Goal: Check status: Check status

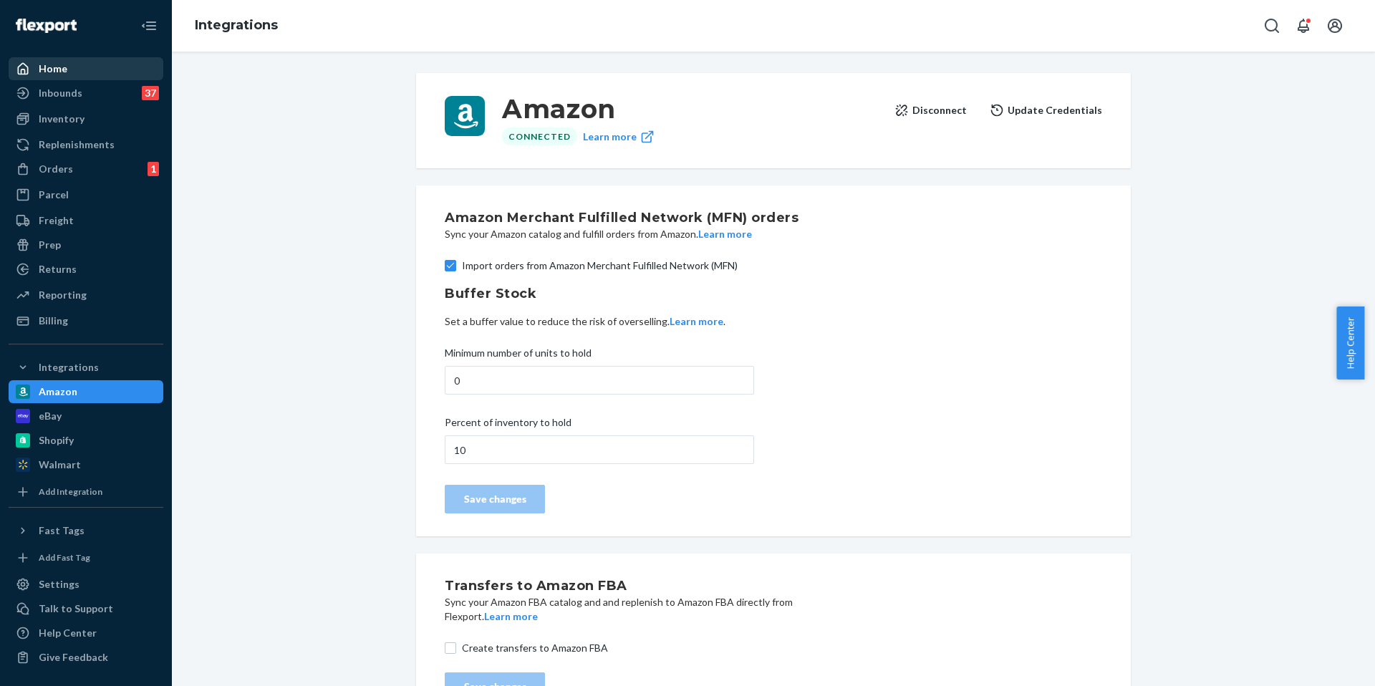
click at [102, 77] on div "Home" at bounding box center [86, 69] width 152 height 20
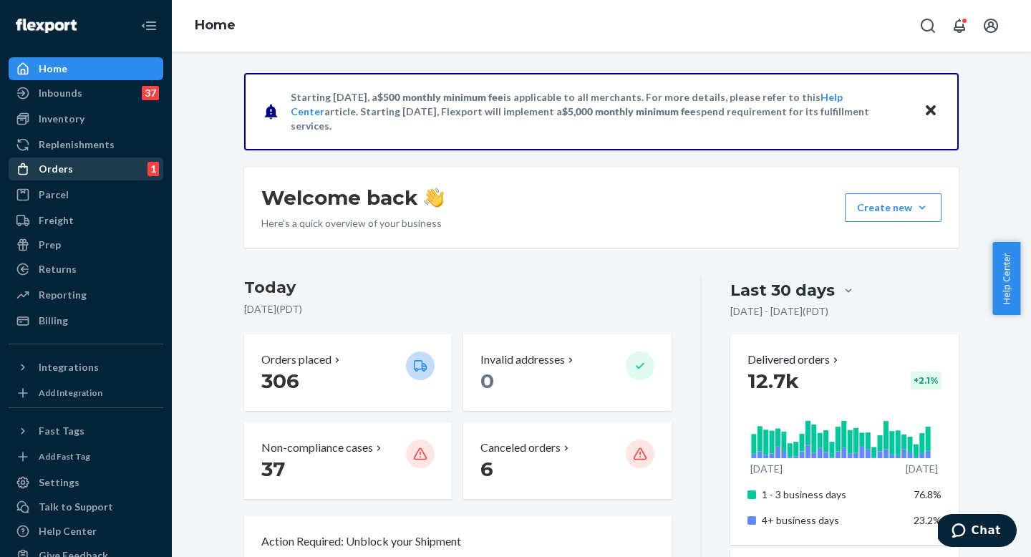
scroll to position [3, 0]
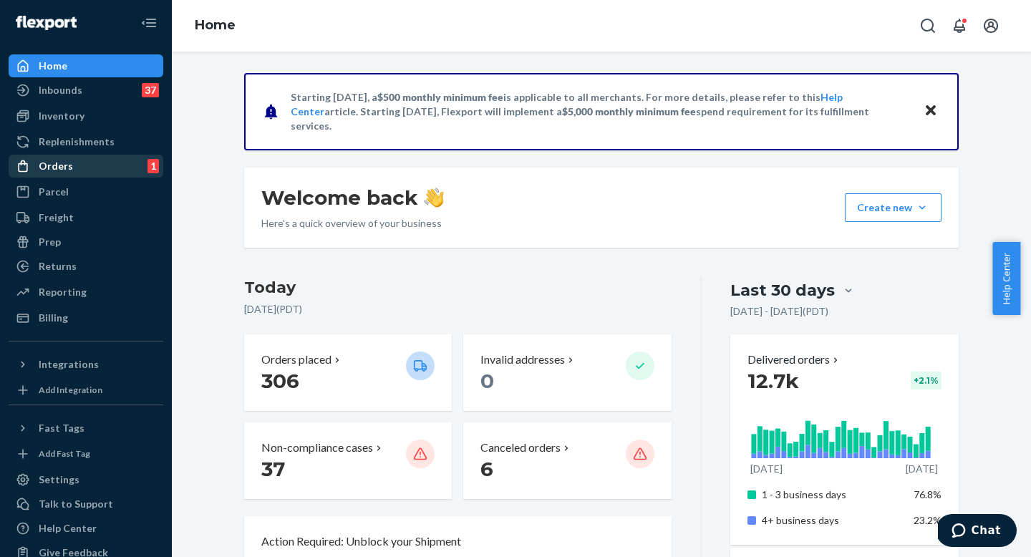
click at [67, 163] on div "Orders" at bounding box center [56, 166] width 34 height 14
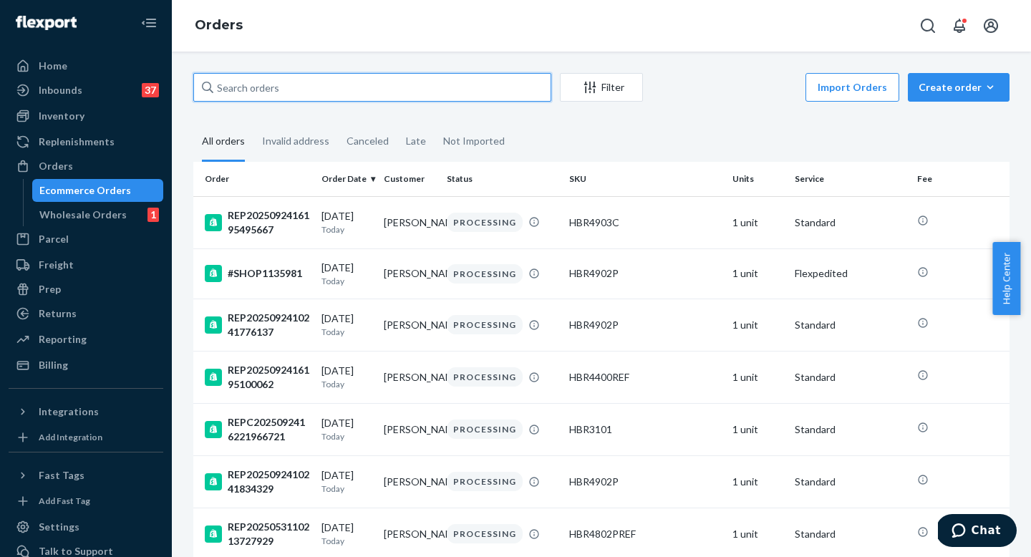
click at [289, 93] on input "text" at bounding box center [372, 87] width 358 height 29
paste input "26-13598-39154"
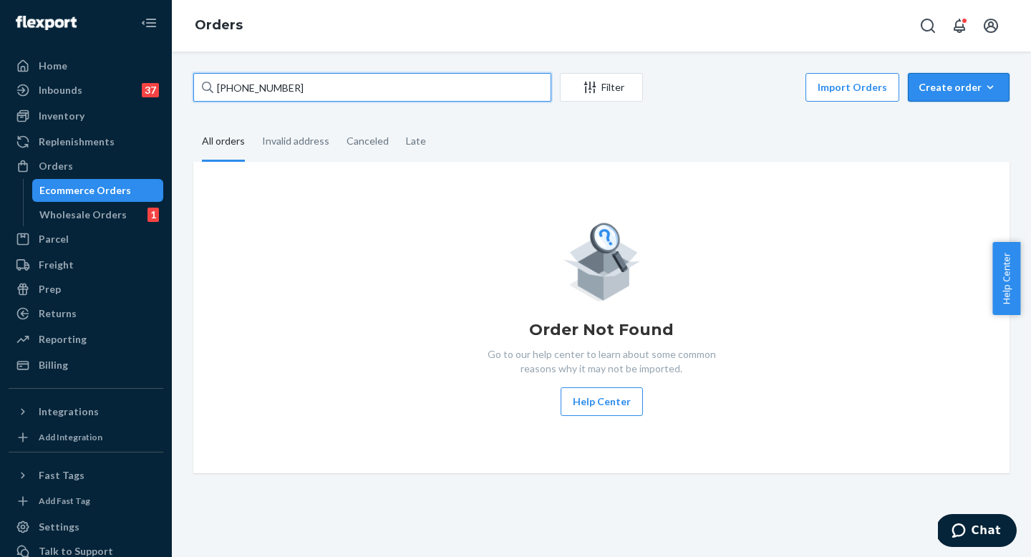
type input "26-13598-39154"
click at [423, 77] on input "26-13598-39154" at bounding box center [372, 87] width 358 height 29
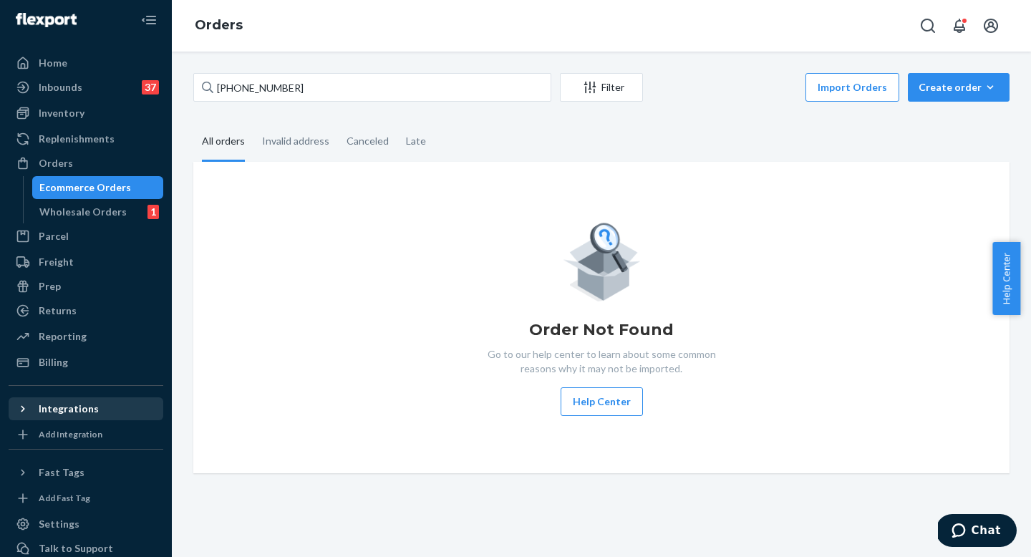
click at [66, 415] on div "Integrations" at bounding box center [69, 409] width 60 height 14
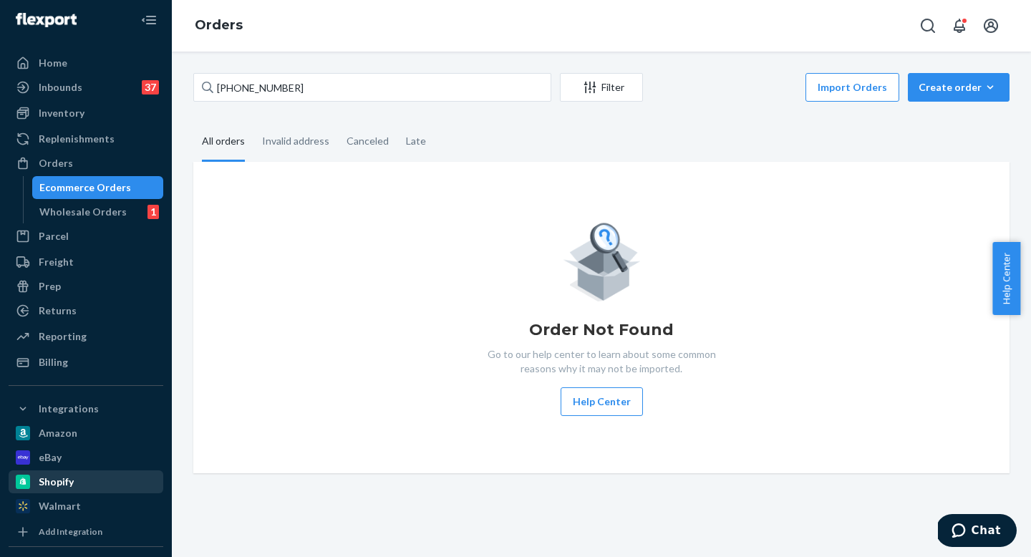
scroll to position [9, 0]
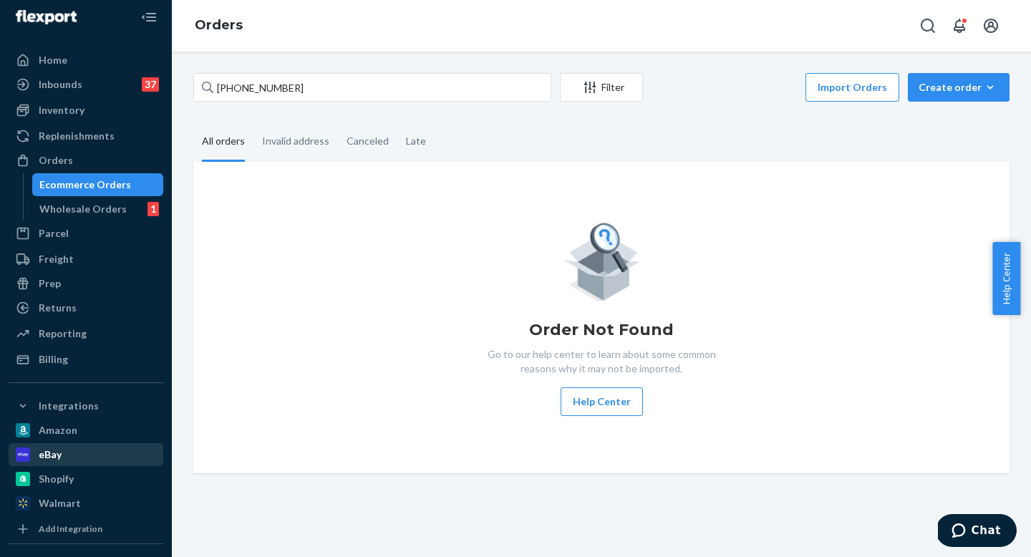
click at [65, 458] on div "eBay" at bounding box center [86, 455] width 152 height 20
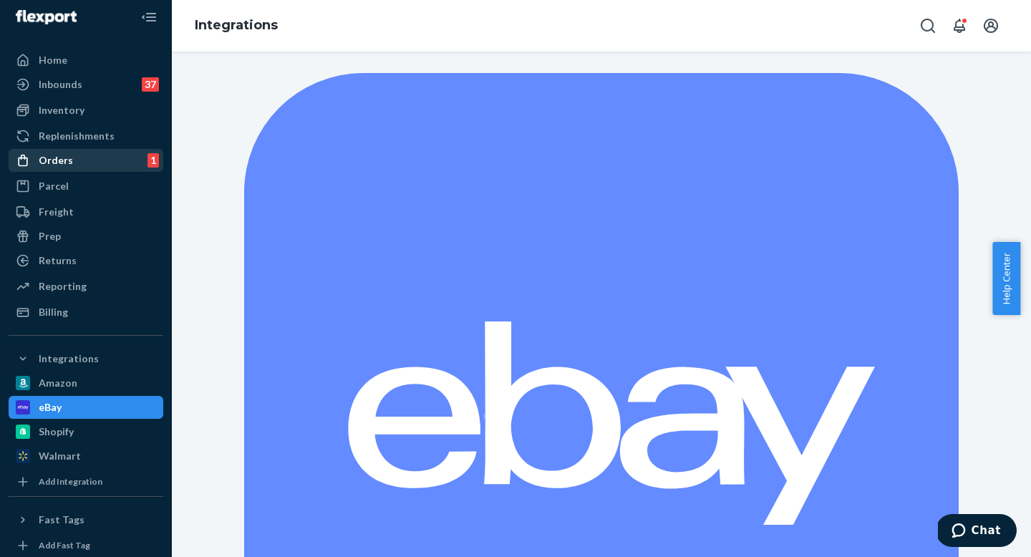
click at [65, 160] on div "Orders" at bounding box center [56, 160] width 34 height 14
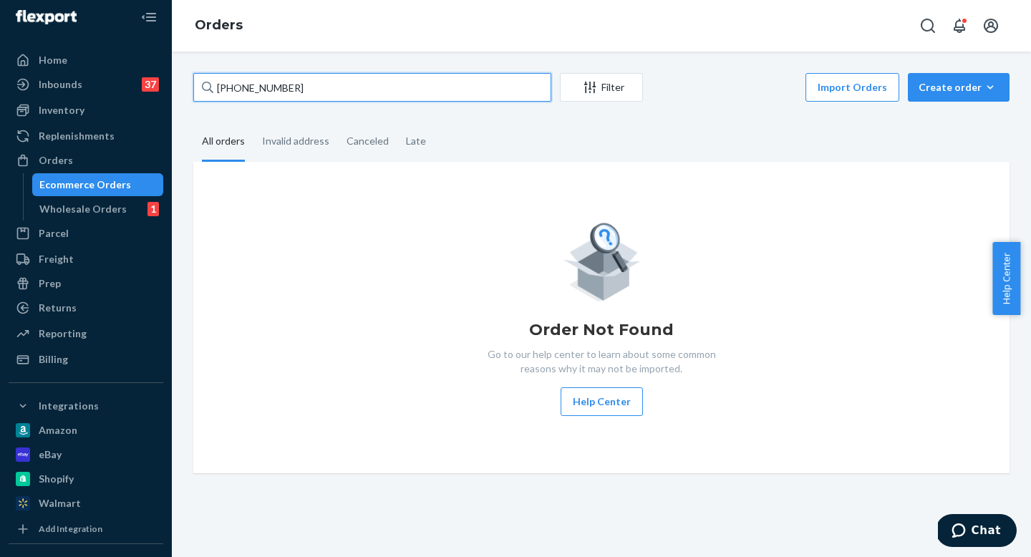
click at [275, 96] on input "26-13598-39154" at bounding box center [372, 87] width 358 height 29
click at [281, 92] on input "26-13598-39154" at bounding box center [372, 87] width 358 height 29
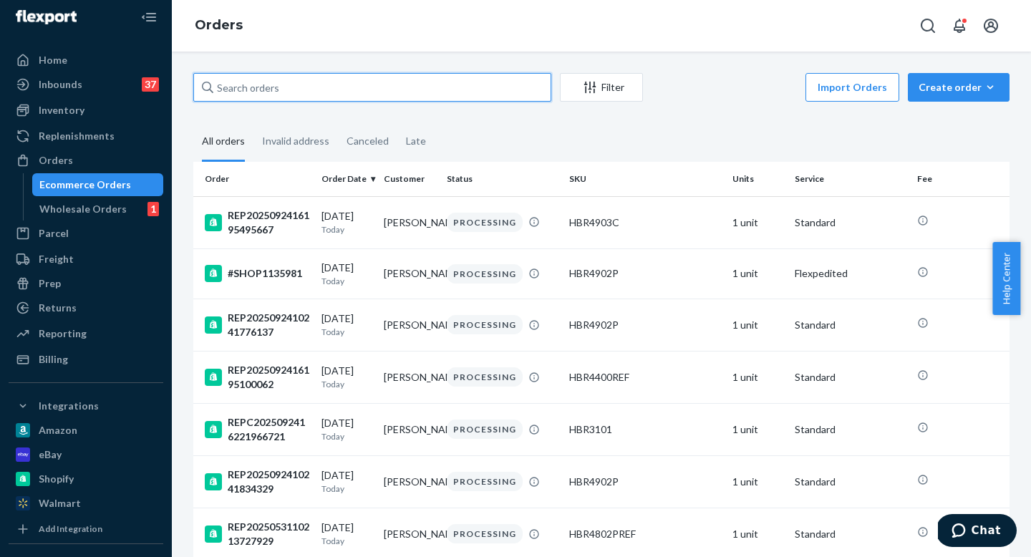
click at [334, 89] on input "text" at bounding box center [372, 87] width 358 height 29
paste input "26-13598-39154"
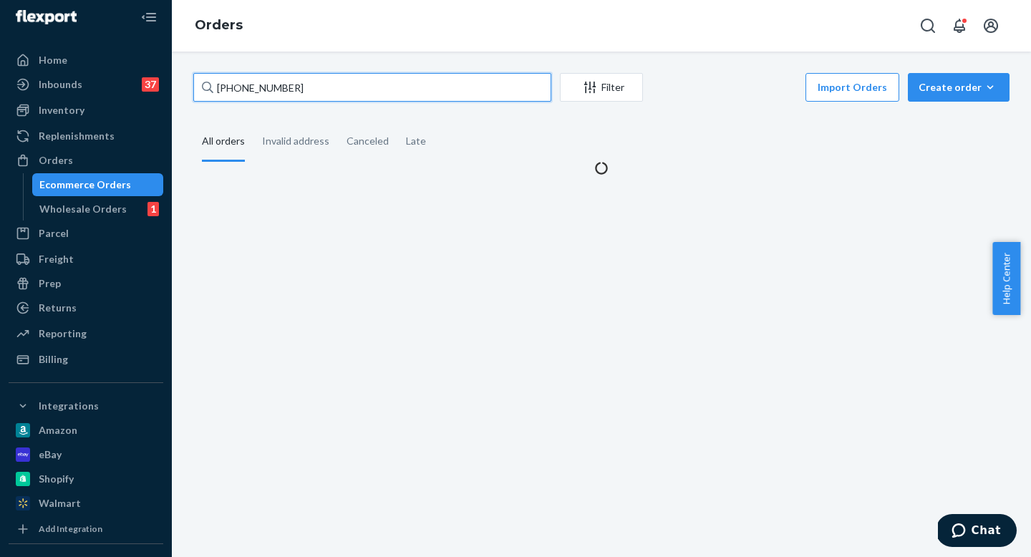
type input "26-13598-39154"
